Goal: Check status

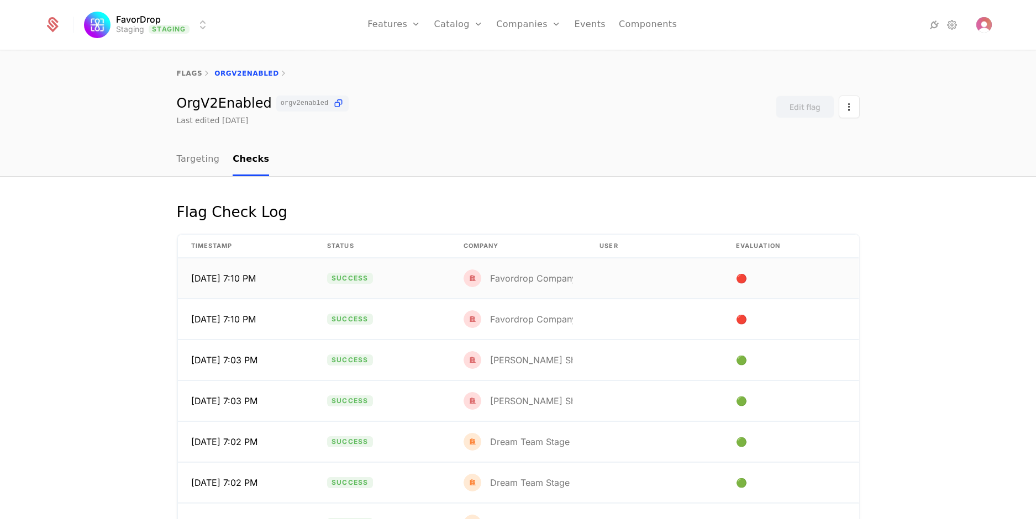
click at [506, 276] on div "Favordrop Company" at bounding box center [533, 278] width 87 height 9
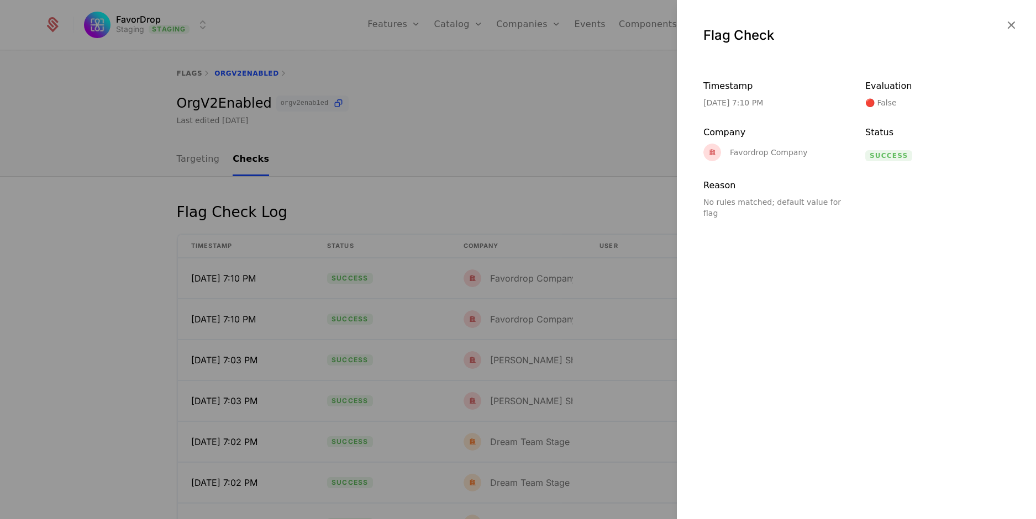
click at [743, 155] on div "Favordrop Company" at bounding box center [769, 153] width 78 height 8
drag, startPoint x: 729, startPoint y: 156, endPoint x: 808, endPoint y: 155, distance: 79.6
click at [808, 155] on div "Favordrop Company" at bounding box center [775, 153] width 144 height 18
copy div "Favordrop Company"
